Goal: Task Accomplishment & Management: Manage account settings

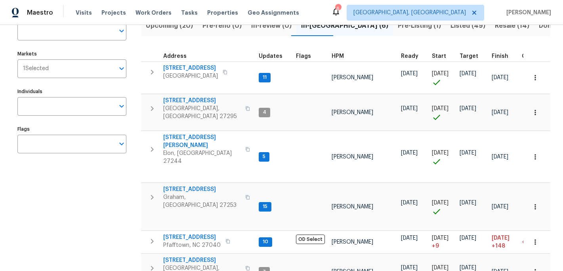
scroll to position [63, 0]
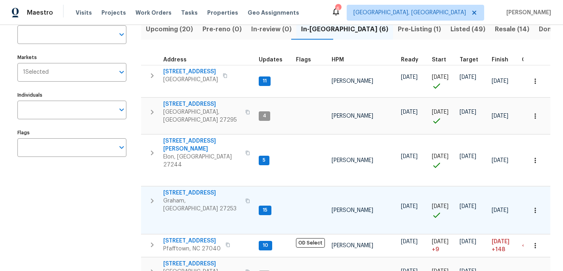
click at [191, 189] on span "516 Wentworth Dr" at bounding box center [201, 193] width 77 height 8
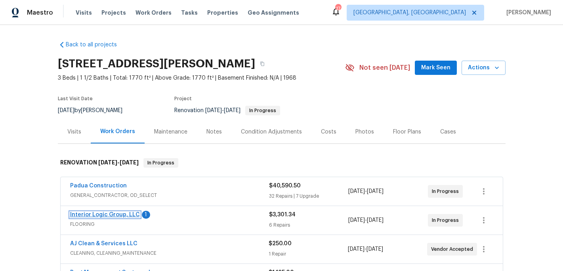
click at [115, 215] on link "Interior Logic Group, LLC" at bounding box center [105, 215] width 70 height 6
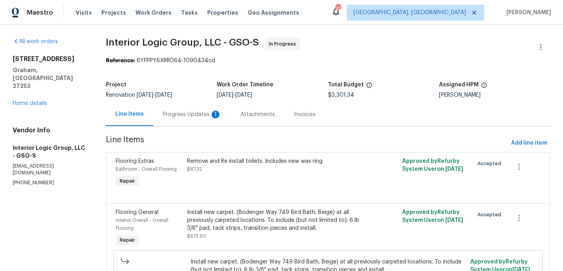
click at [190, 115] on div "Progress Updates 1" at bounding box center [192, 115] width 59 height 8
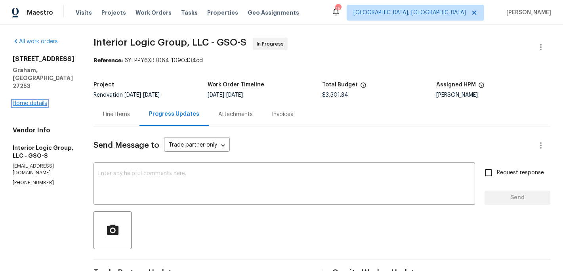
click at [35, 101] on link "Home details" at bounding box center [30, 104] width 34 height 6
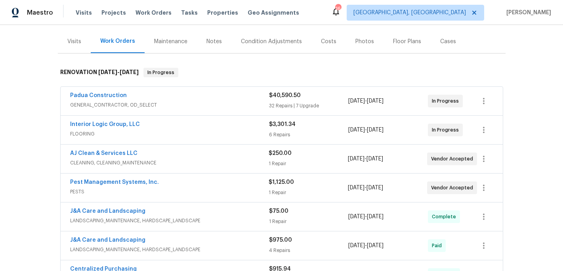
scroll to position [80, 0]
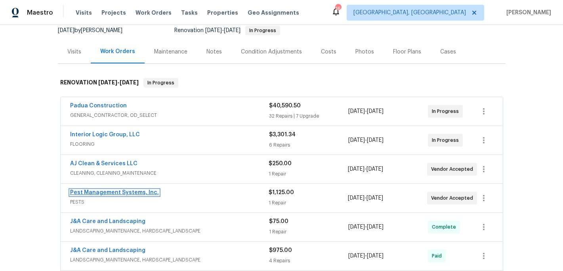
click at [111, 193] on link "Pest Management Systems, Inc." at bounding box center [114, 193] width 89 height 6
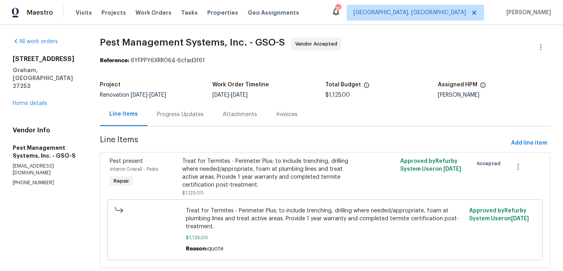
click at [181, 115] on div "Progress Updates" at bounding box center [180, 115] width 47 height 8
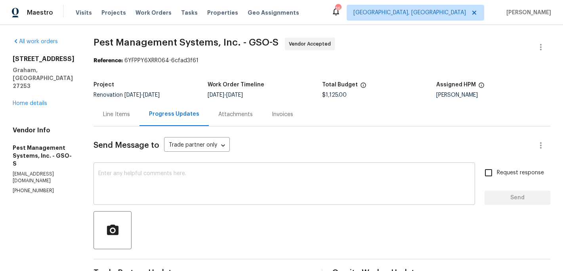
click at [134, 173] on textarea at bounding box center [284, 185] width 372 height 28
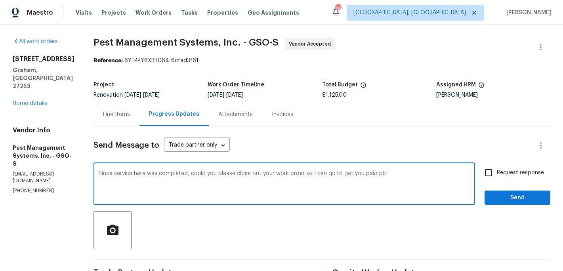
type textarea "Since service here was completed, could you please close out your work order so…"
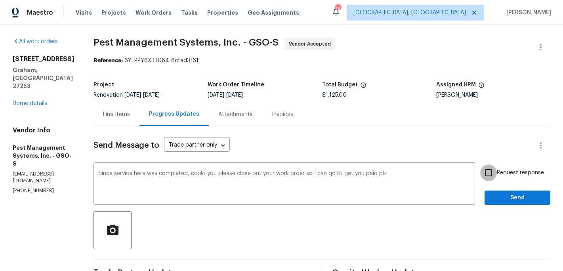
click at [491, 174] on input "Request response" at bounding box center [488, 172] width 17 height 17
checkbox input "true"
click at [493, 204] on button "Send" at bounding box center [518, 198] width 66 height 15
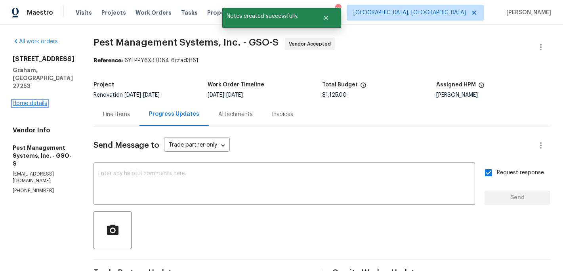
click at [36, 101] on link "Home details" at bounding box center [30, 104] width 34 height 6
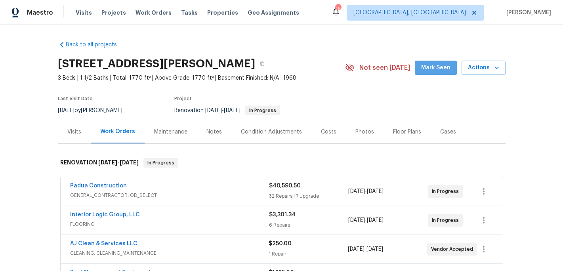
click at [439, 67] on span "Mark Seen" at bounding box center [435, 68] width 29 height 10
click at [210, 12] on span "Properties" at bounding box center [222, 13] width 31 height 8
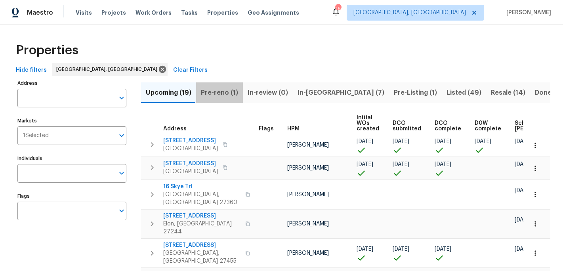
click at [219, 90] on span "Pre-reno (1)" at bounding box center [219, 92] width 37 height 11
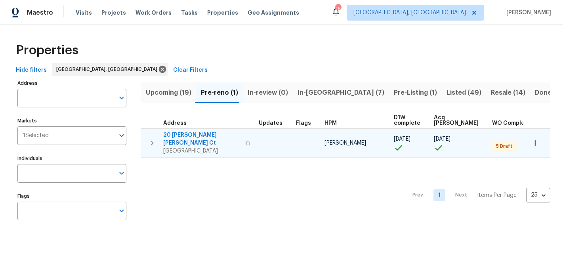
click at [537, 141] on icon "button" at bounding box center [535, 143] width 8 height 8
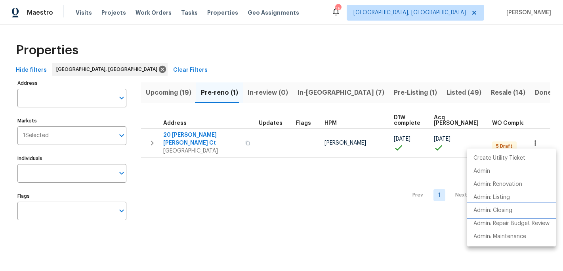
click at [493, 211] on p "Admin: Closing" at bounding box center [493, 210] width 39 height 8
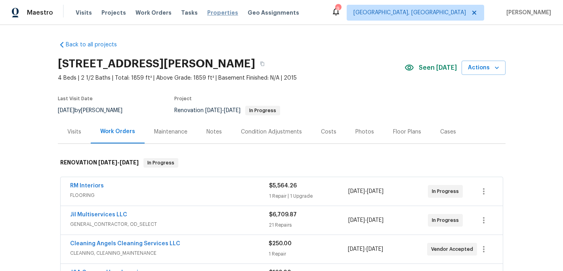
click at [211, 12] on span "Properties" at bounding box center [222, 13] width 31 height 8
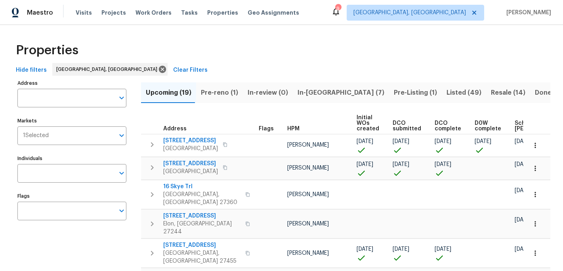
click at [215, 90] on span "Pre-reno (1)" at bounding box center [219, 92] width 37 height 11
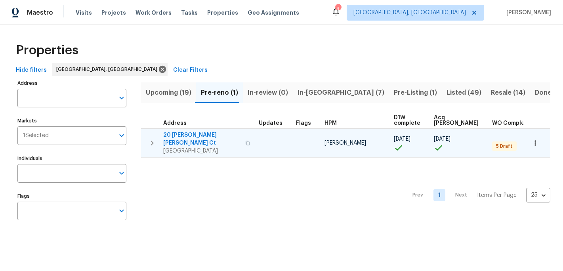
click at [183, 136] on span "20 [PERSON_NAME] [PERSON_NAME] Ct" at bounding box center [201, 139] width 77 height 16
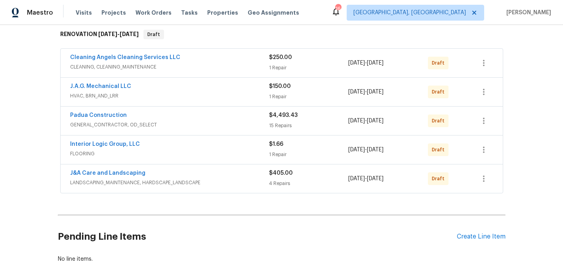
scroll to position [144, 0]
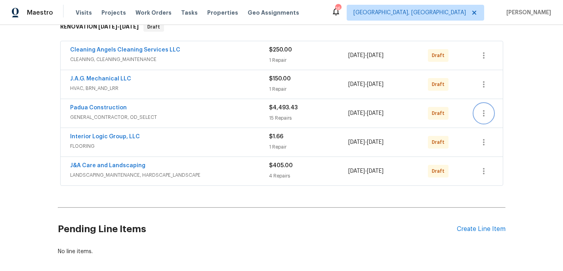
click at [483, 109] on icon "button" at bounding box center [484, 114] width 10 height 10
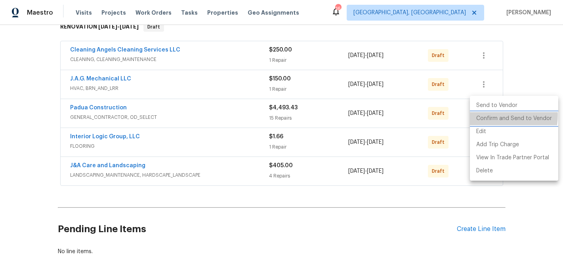
click at [484, 115] on li "Confirm and Send to Vendor" at bounding box center [514, 118] width 88 height 13
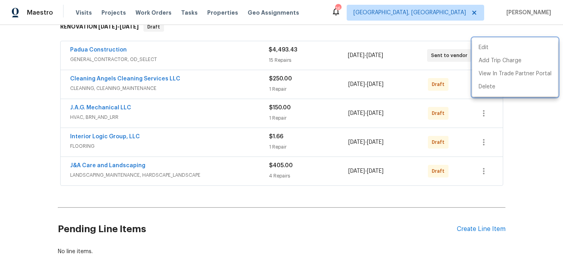
click at [482, 166] on div at bounding box center [281, 135] width 563 height 271
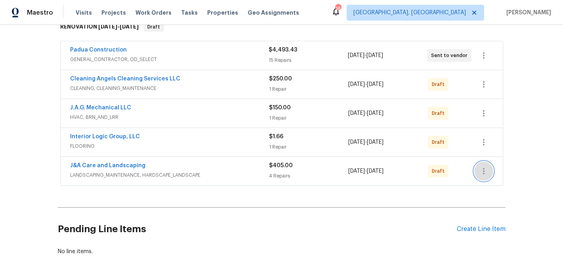
click at [482, 166] on icon "button" at bounding box center [484, 171] width 10 height 10
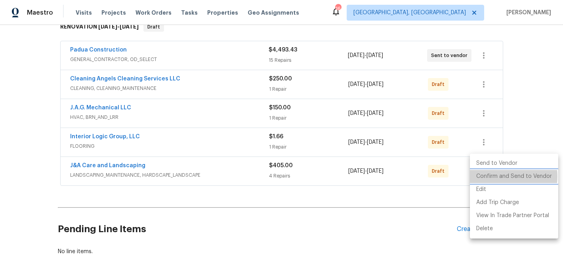
click at [498, 176] on li "Confirm and Send to Vendor" at bounding box center [514, 176] width 88 height 13
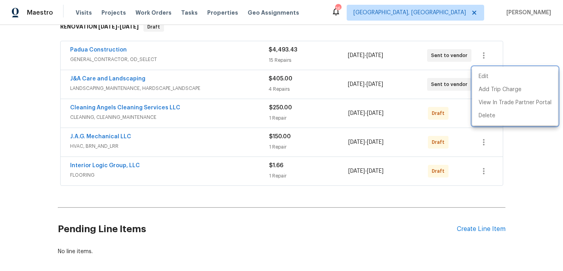
click at [485, 161] on div at bounding box center [281, 135] width 563 height 271
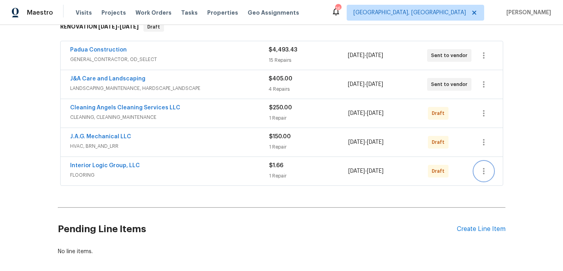
click at [485, 166] on icon "button" at bounding box center [484, 171] width 10 height 10
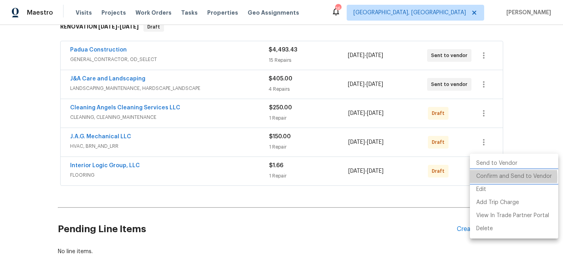
click at [491, 178] on li "Confirm and Send to Vendor" at bounding box center [514, 176] width 88 height 13
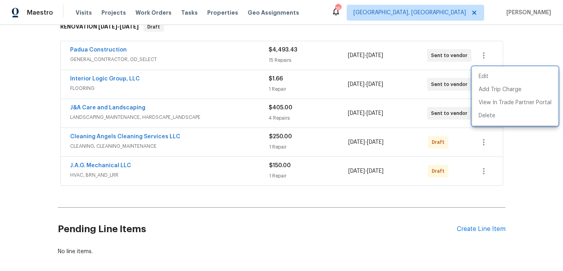
click at [483, 138] on div at bounding box center [281, 135] width 563 height 271
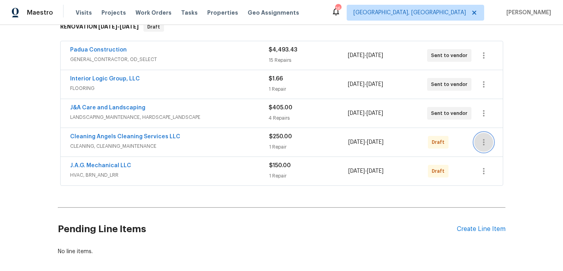
click at [483, 138] on icon "button" at bounding box center [484, 143] width 10 height 10
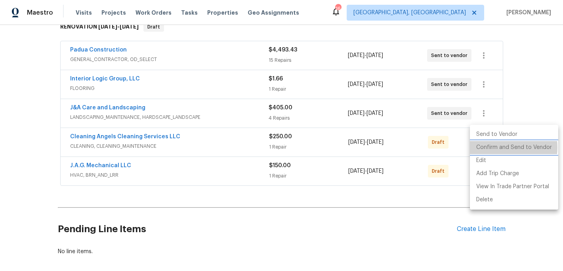
click at [498, 147] on li "Confirm and Send to Vendor" at bounding box center [514, 147] width 88 height 13
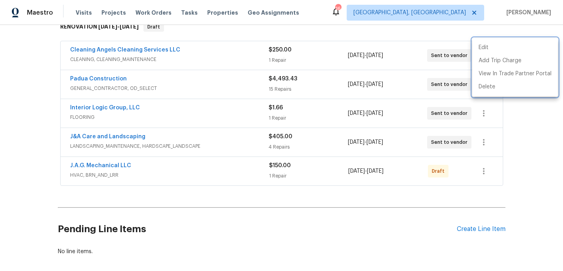
click at [484, 166] on div at bounding box center [281, 135] width 563 height 271
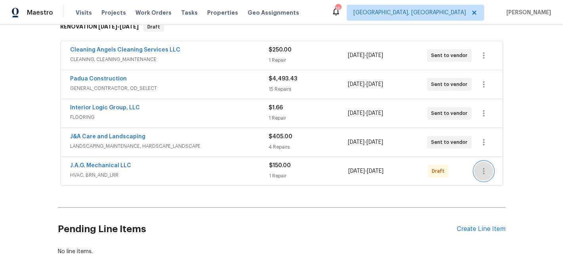
click at [484, 166] on icon "button" at bounding box center [484, 171] width 10 height 10
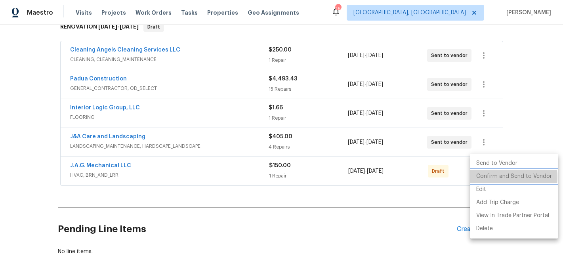
click at [491, 177] on li "Confirm and Send to Vendor" at bounding box center [514, 176] width 88 height 13
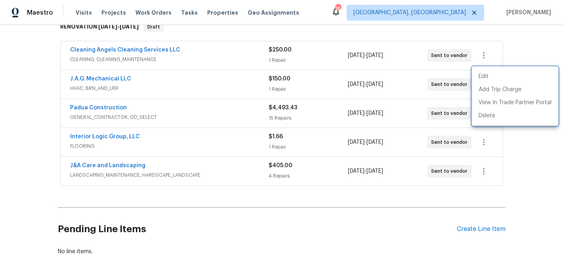
click at [122, 160] on div at bounding box center [281, 135] width 563 height 271
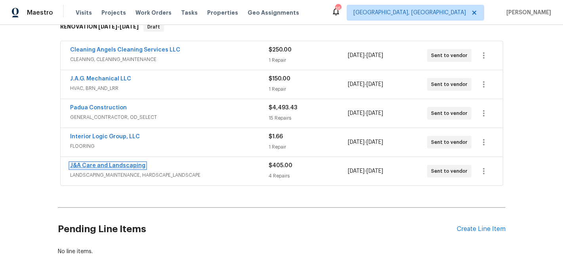
click at [117, 163] on link "J&A Care and Landscaping" at bounding box center [107, 166] width 75 height 6
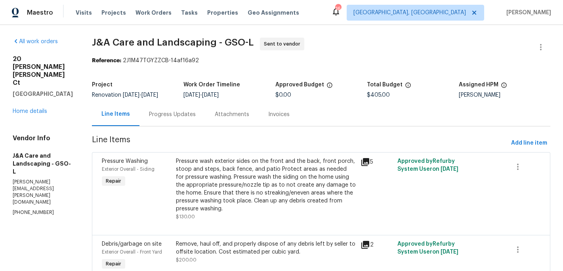
click at [189, 116] on div "Progress Updates" at bounding box center [172, 115] width 47 height 8
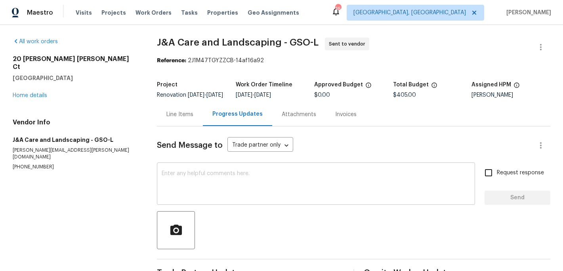
click at [176, 183] on textarea at bounding box center [316, 185] width 309 height 28
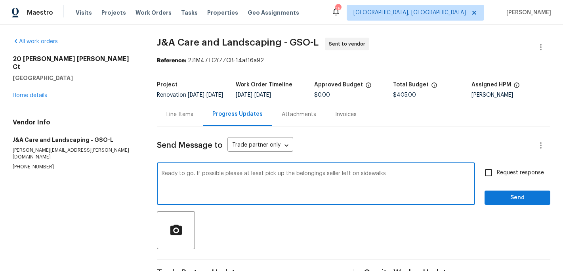
type textarea "Ready to go. If possible please at least pick up the belongings seller left on …"
click at [485, 179] on input "Request response" at bounding box center [488, 172] width 17 height 17
checkbox input "true"
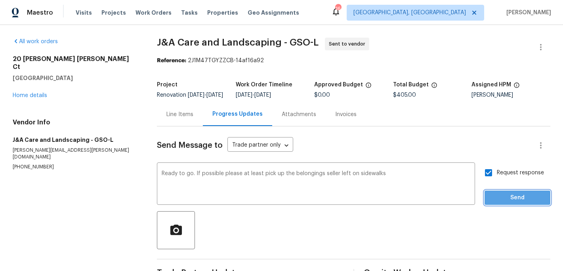
click at [497, 203] on span "Send" at bounding box center [517, 198] width 53 height 10
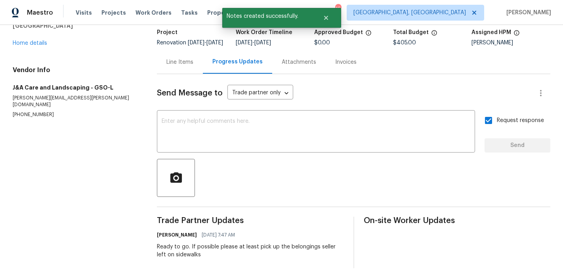
scroll to position [68, 0]
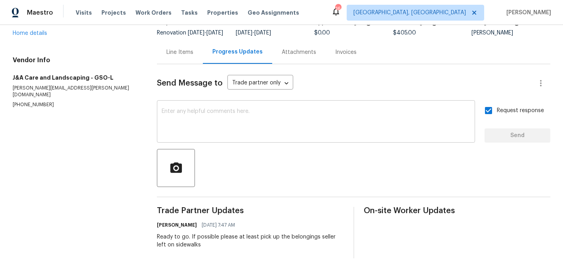
click at [192, 133] on textarea at bounding box center [316, 123] width 309 height 28
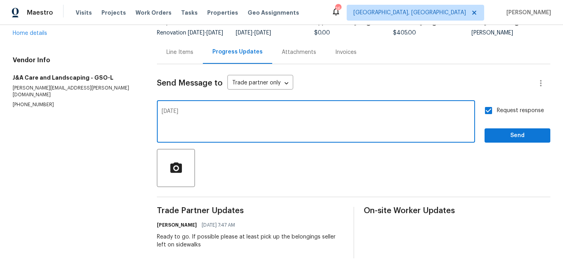
type textarea "[DATE]"
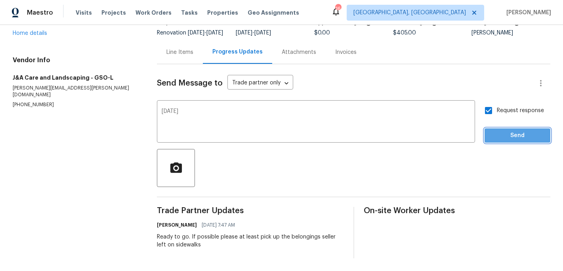
click at [513, 133] on span "Send" at bounding box center [517, 136] width 53 height 10
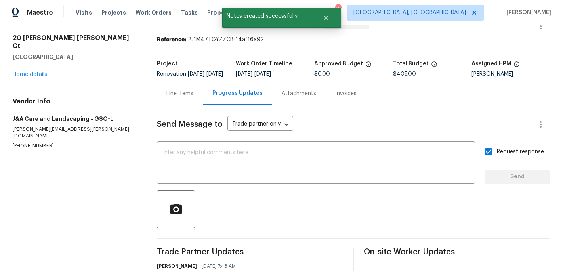
scroll to position [0, 0]
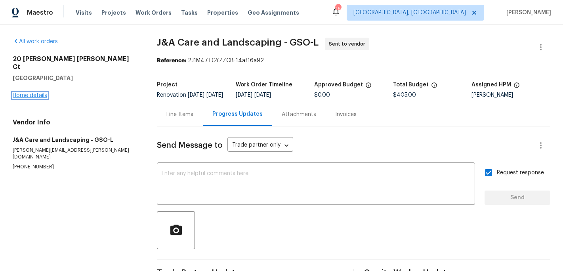
click at [22, 93] on link "Home details" at bounding box center [30, 96] width 34 height 6
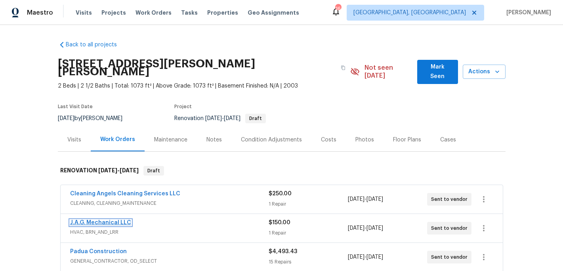
click at [97, 220] on link "J.A.G. Mechanical LLC" at bounding box center [100, 223] width 61 height 6
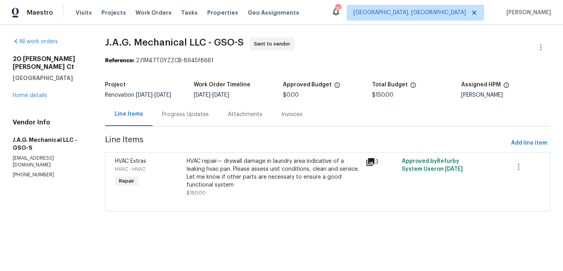
click at [185, 116] on div "Progress Updates" at bounding box center [185, 115] width 47 height 8
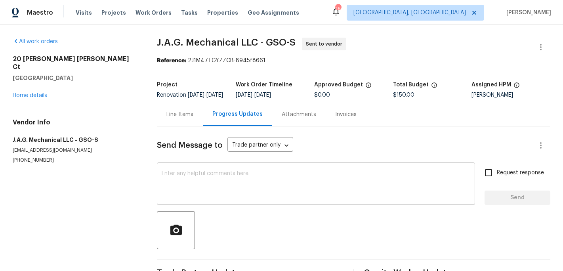
click at [167, 181] on textarea at bounding box center [316, 185] width 309 height 28
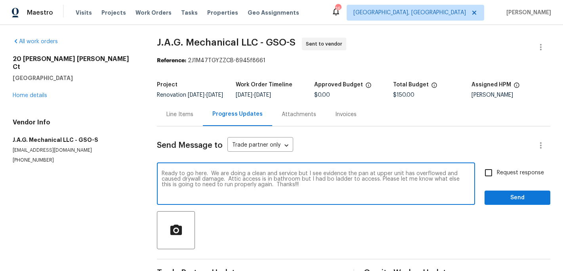
type textarea "Ready to go here. We are doing a clean and service but I see evidence the pan a…"
click at [493, 177] on input "Request response" at bounding box center [488, 172] width 17 height 17
checkbox input "true"
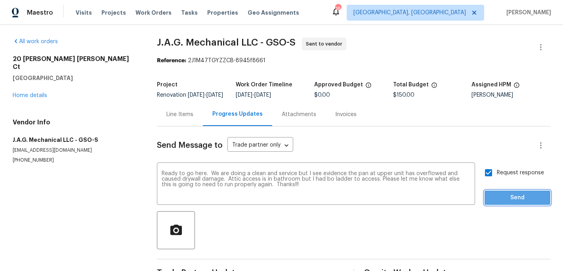
click at [498, 197] on button "Send" at bounding box center [518, 198] width 66 height 15
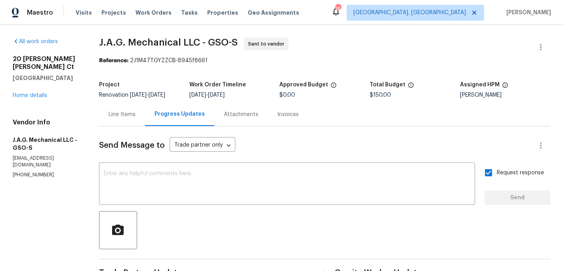
click at [36, 90] on div "[STREET_ADDRESS][PERSON_NAME][PERSON_NAME] Home details" at bounding box center [46, 77] width 67 height 44
click at [38, 93] on link "Home details" at bounding box center [30, 96] width 34 height 6
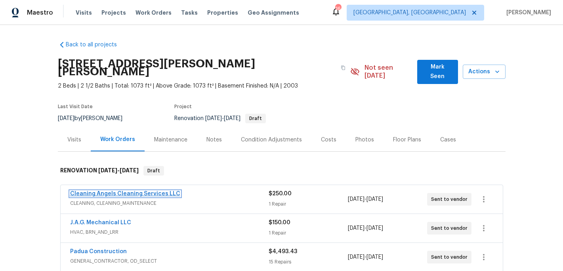
click at [131, 191] on link "Cleaning Angels Cleaning Services LLC" at bounding box center [125, 194] width 110 height 6
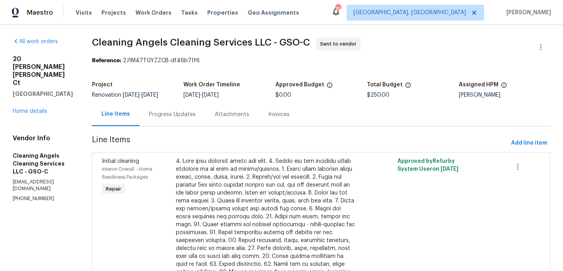
click at [169, 112] on div "Progress Updates" at bounding box center [172, 115] width 47 height 8
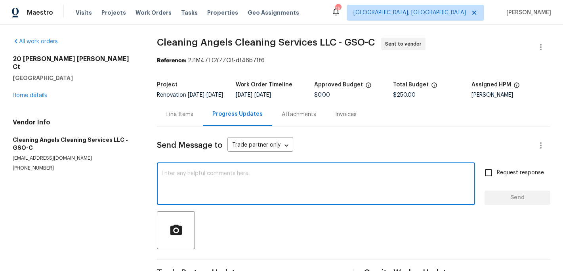
click at [183, 178] on textarea at bounding box center [316, 185] width 309 height 28
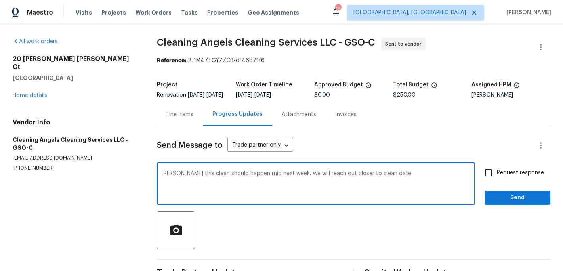
type textarea "[PERSON_NAME] this clean should happen mid next week. We will reach out closer …"
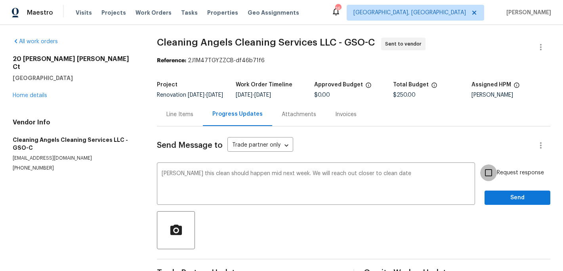
click at [491, 181] on input "Request response" at bounding box center [488, 172] width 17 height 17
checkbox input "true"
click at [491, 203] on span "Send" at bounding box center [517, 198] width 53 height 10
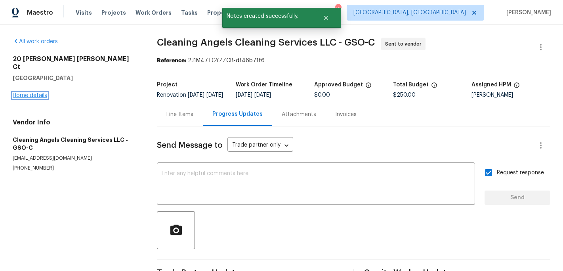
click at [35, 93] on link "Home details" at bounding box center [30, 96] width 34 height 6
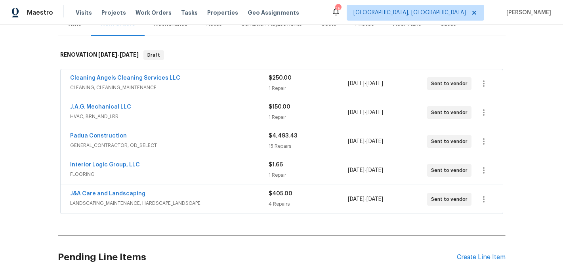
scroll to position [116, 0]
click at [120, 162] on link "Interior Logic Group, LLC" at bounding box center [105, 165] width 70 height 6
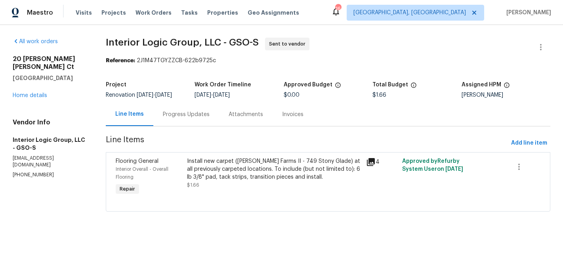
click at [189, 115] on div "Progress Updates" at bounding box center [186, 115] width 47 height 8
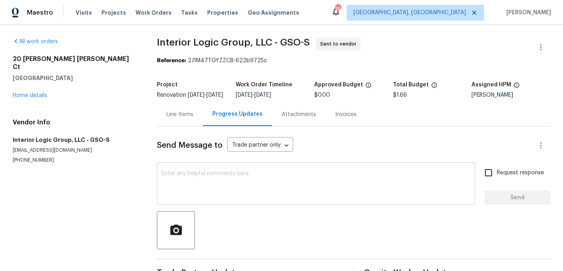
click at [184, 178] on textarea at bounding box center [316, 185] width 309 height 28
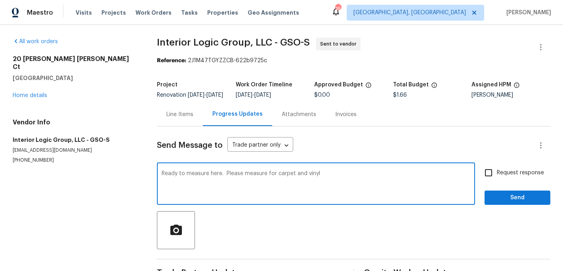
type textarea "Ready to measure here. Please measure for carpet and vinyl"
click at [492, 176] on input "Request response" at bounding box center [488, 172] width 17 height 17
checkbox input "true"
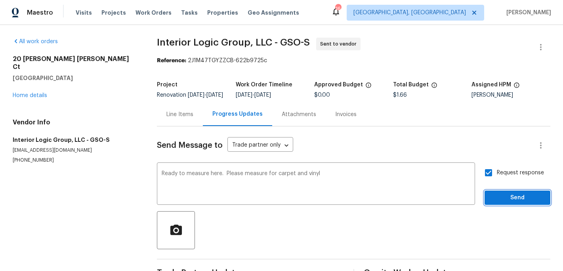
click at [493, 199] on span "Send" at bounding box center [517, 198] width 53 height 10
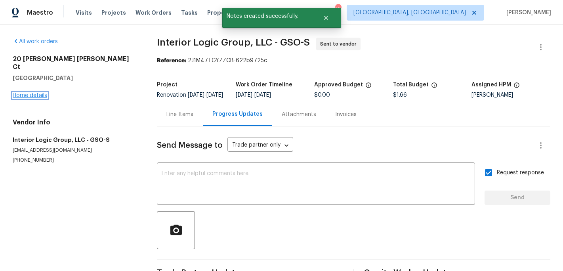
click at [34, 93] on link "Home details" at bounding box center [30, 96] width 34 height 6
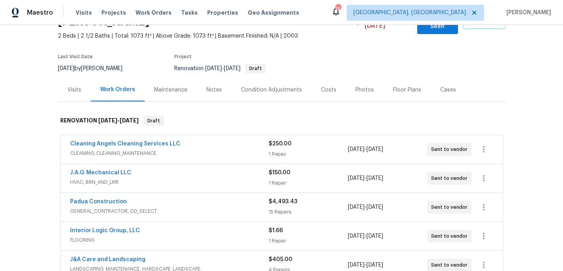
scroll to position [85, 0]
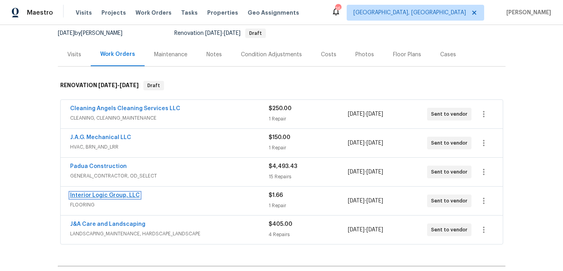
click at [104, 193] on link "Interior Logic Group, LLC" at bounding box center [105, 196] width 70 height 6
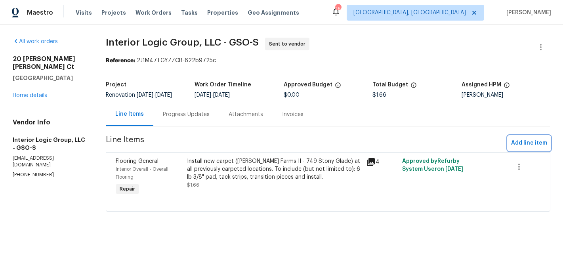
click at [536, 146] on span "Add line item" at bounding box center [529, 143] width 36 height 10
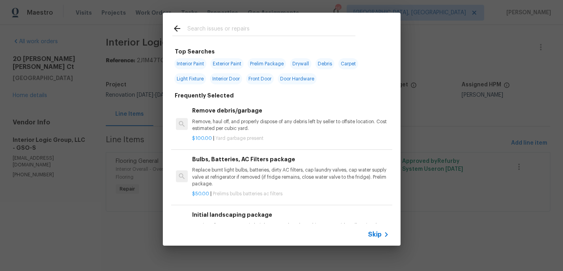
click at [193, 33] on input "text" at bounding box center [271, 30] width 168 height 12
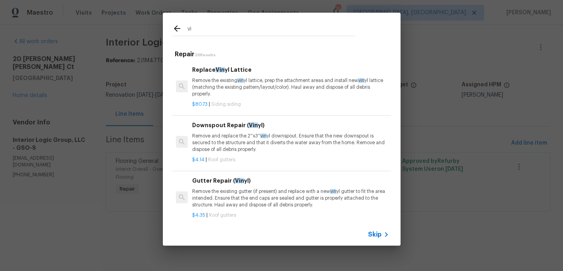
type input "v"
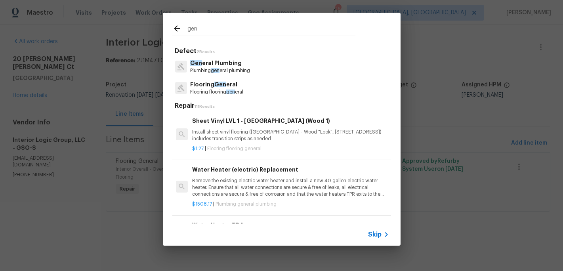
type input "gen"
click at [237, 125] on h6 "Sheet Vinyl LVL 1 - [GEOGRAPHIC_DATA] (Wood 1)" at bounding box center [290, 121] width 197 height 9
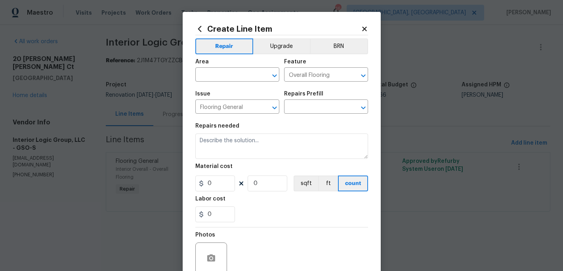
type input "Sheet Vinyl LVL 1 - [GEOGRAPHIC_DATA] (Wood 1) $1.27"
type textarea "Install sheet vinyl flooring ([GEOGRAPHIC_DATA] - Wood "Look", [STREET_ADDRESS]…"
type input "1.27"
type input "1"
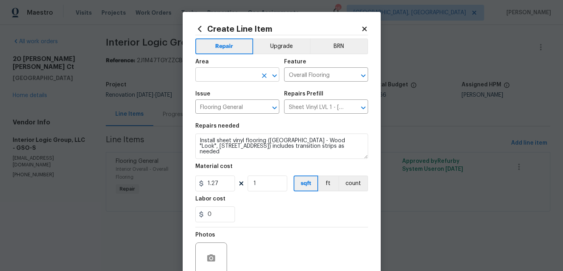
click at [226, 72] on input "text" at bounding box center [226, 75] width 62 height 12
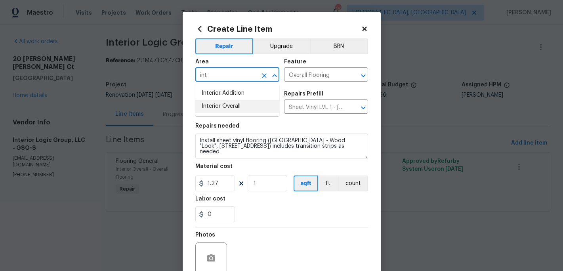
click at [234, 105] on li "Interior Overall" at bounding box center [237, 106] width 84 height 13
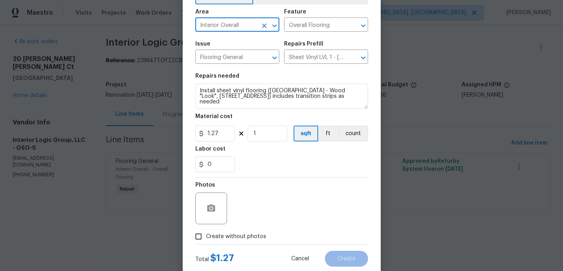
scroll to position [71, 0]
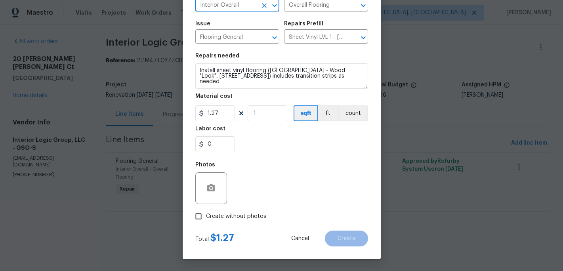
type input "Interior Overall"
click at [201, 215] on input "Create without photos" at bounding box center [198, 216] width 15 height 15
checkbox input "true"
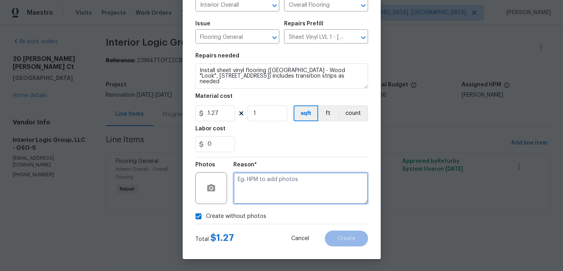
click at [247, 202] on textarea at bounding box center [300, 188] width 135 height 32
type textarea "c"
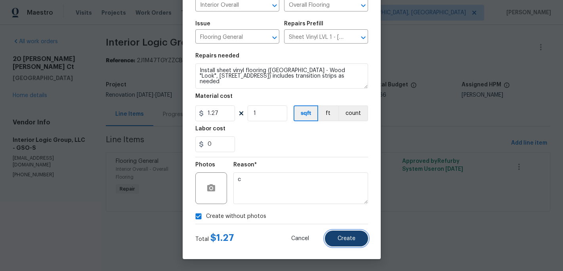
click at [335, 234] on button "Create" at bounding box center [346, 239] width 43 height 16
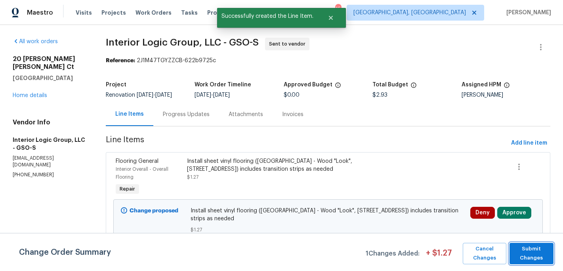
click at [534, 257] on span "Submit Changes" at bounding box center [532, 254] width 36 height 18
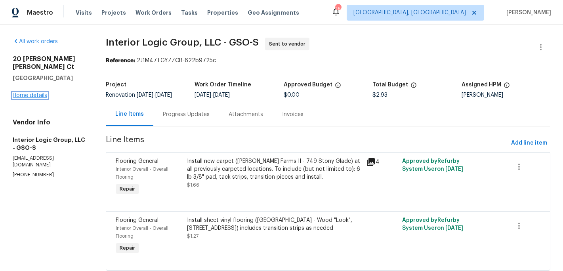
click at [32, 93] on link "Home details" at bounding box center [30, 96] width 34 height 6
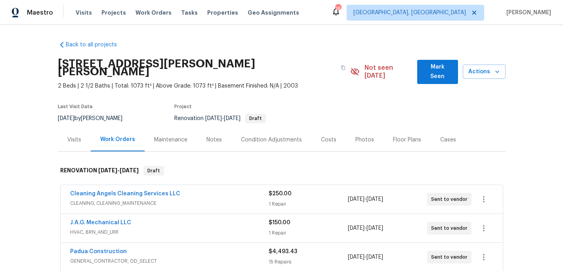
click at [212, 136] on div "Notes" at bounding box center [213, 140] width 15 height 8
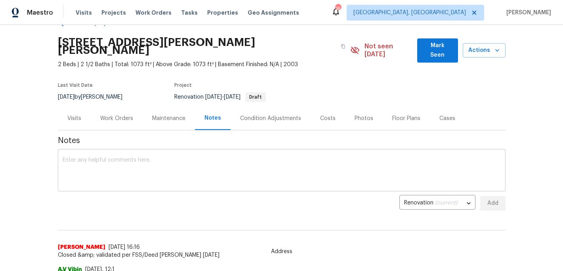
scroll to position [14, 0]
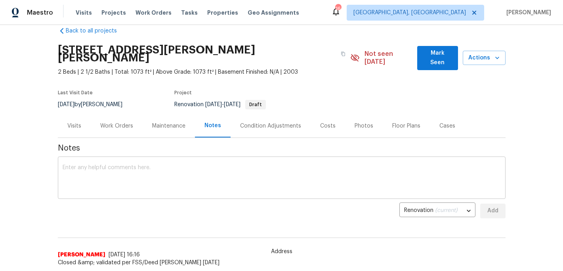
click at [87, 167] on textarea at bounding box center [282, 179] width 438 height 28
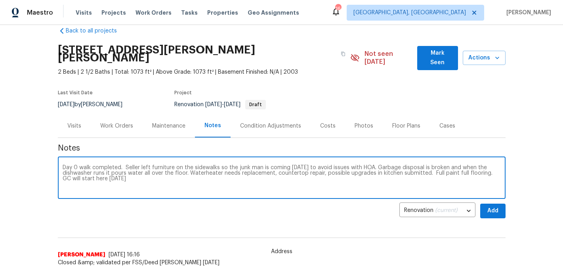
type textarea "Day 0 walk completed. Seller left furniture on the sidewalks so the junk man is…"
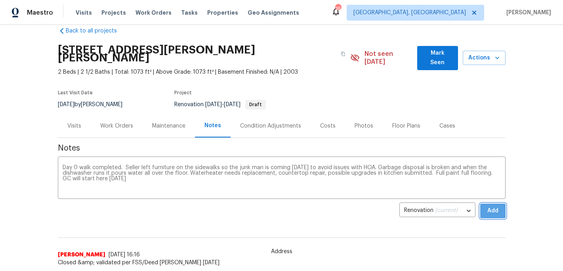
click at [501, 204] on button "Add" at bounding box center [492, 211] width 25 height 15
